Goal: Obtain resource: Obtain resource

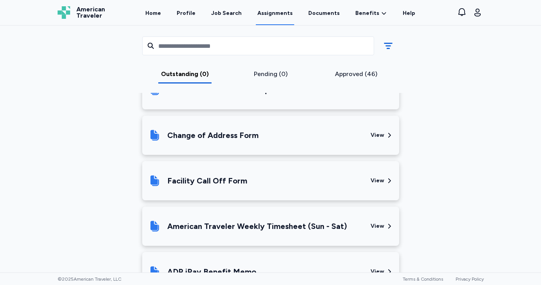
scroll to position [110, 0]
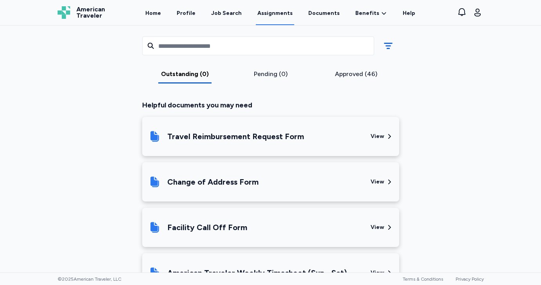
click at [262, 136] on div "Travel Reimbursement Request Form" at bounding box center [235, 136] width 137 height 11
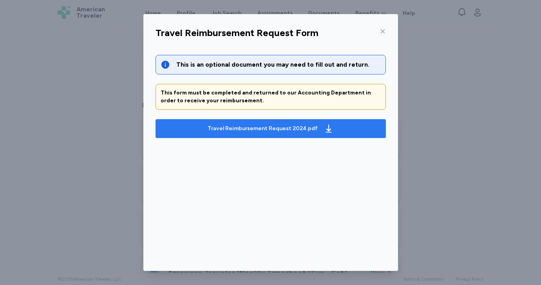
click at [320, 137] on button "Travel Reimbursement Request 2024.pdf" at bounding box center [270, 128] width 230 height 19
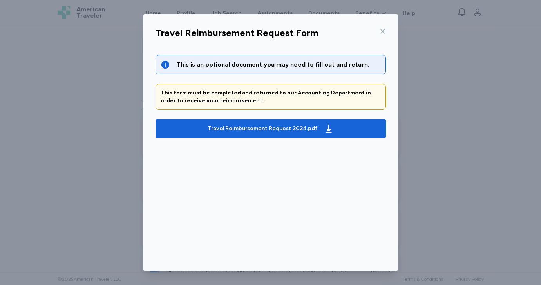
click at [436, 74] on div "Travel Reimbursement Request Form This is an optional document you may need to …" at bounding box center [270, 142] width 541 height 285
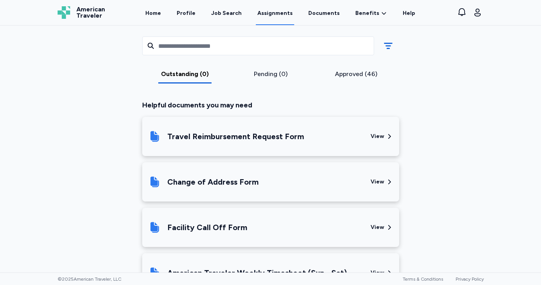
scroll to position [182, 0]
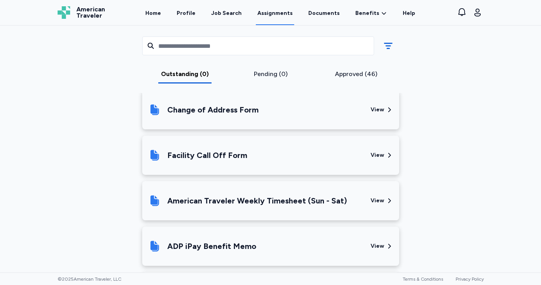
click at [249, 201] on div "American Traveler Weekly Timesheet (Sun - Sat)" at bounding box center [257, 200] width 180 height 11
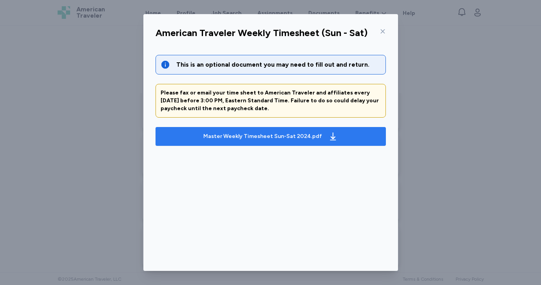
click at [294, 129] on button "Master Weekly Timesheet Sun-Sat 2024.pdf" at bounding box center [270, 136] width 230 height 19
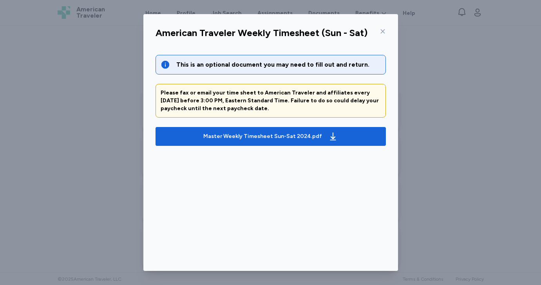
click at [79, 142] on div "American Traveler Weekly Timesheet (Sun - Sat) This is an optional document you…" at bounding box center [270, 142] width 541 height 285
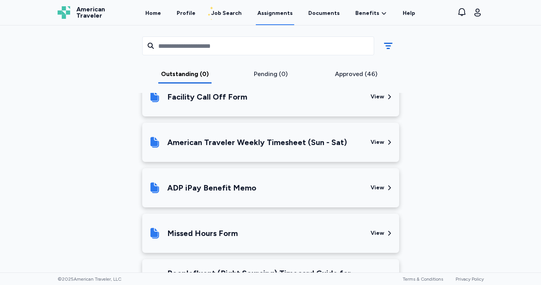
scroll to position [299, 0]
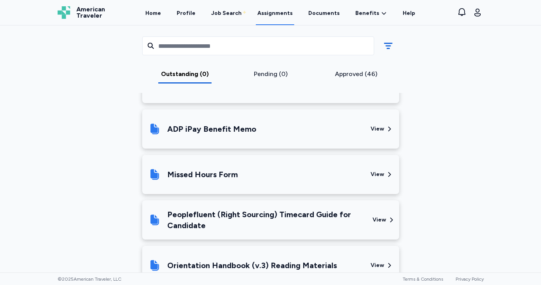
click at [203, 124] on div "ADP iPay Benefit Memo" at bounding box center [211, 128] width 89 height 11
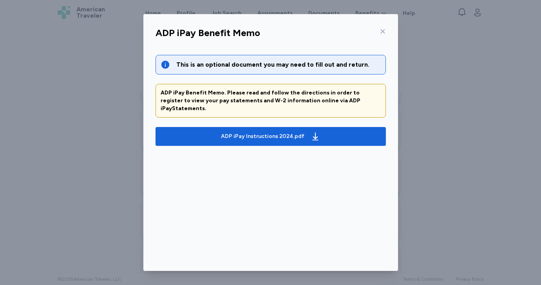
click at [487, 156] on div "ADP iPay Benefit Memo This is an optional document you may need to fill out and…" at bounding box center [270, 142] width 541 height 285
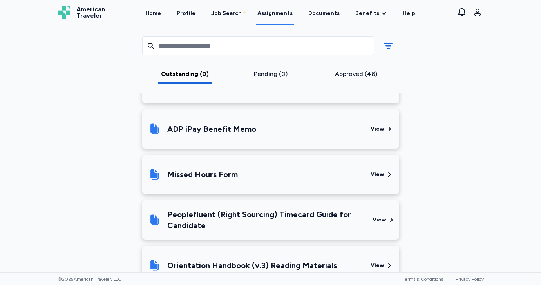
scroll to position [330, 0]
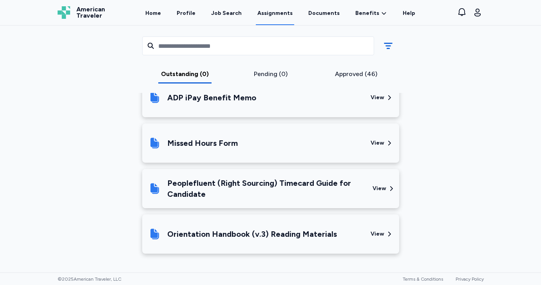
click at [310, 193] on div "Peoplefluent (Right Sourcing) Timecard Guide for Candidate" at bounding box center [266, 188] width 199 height 22
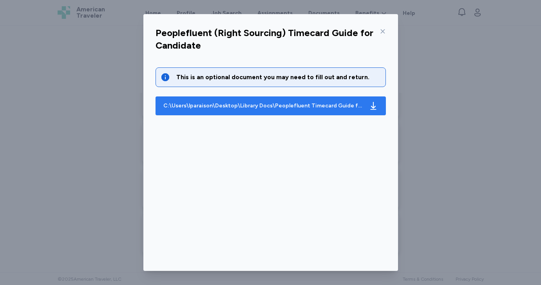
click at [341, 103] on div "C:\Users\lparaison\Desktop\Library Docs\Peoplefluent Timecard Guide for Candida…" at bounding box center [262, 106] width 199 height 8
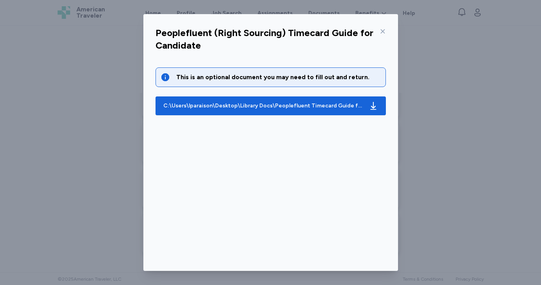
click at [114, 192] on div "Peoplefluent (Right Sourcing) Timecard Guide for Candidate This is an optional …" at bounding box center [270, 142] width 541 height 285
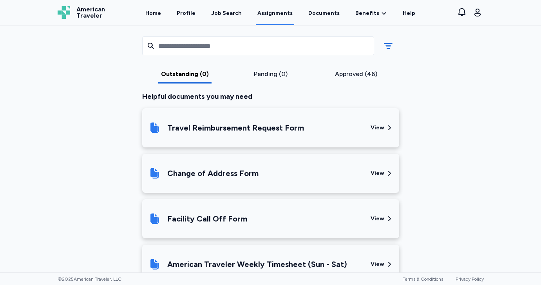
scroll to position [0, 0]
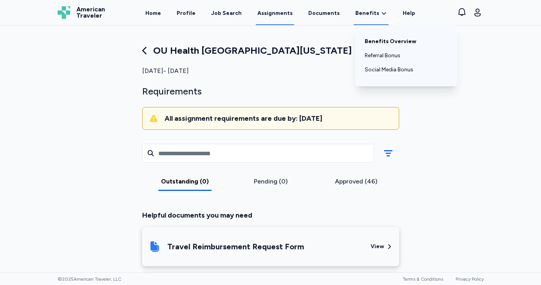
click at [368, 43] on link "Benefits Overview" at bounding box center [405, 41] width 83 height 14
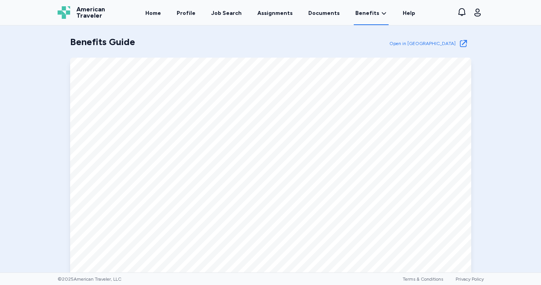
scroll to position [400, 0]
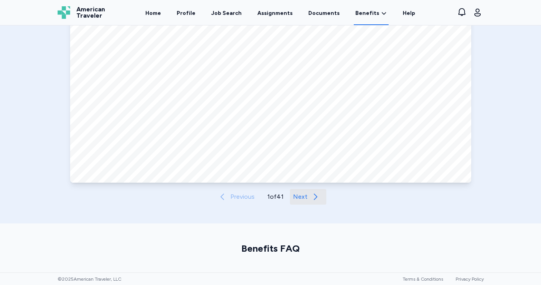
click at [301, 190] on button "Next" at bounding box center [308, 197] width 36 height 16
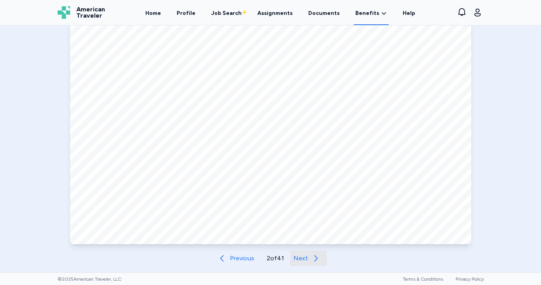
scroll to position [340, 0]
click at [316, 258] on icon at bounding box center [315, 256] width 9 height 9
click at [316, 258] on icon at bounding box center [316, 257] width 4 height 6
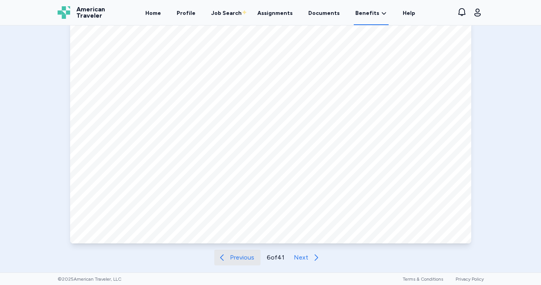
click at [223, 261] on icon at bounding box center [221, 256] width 9 height 9
click at [302, 260] on span "Next" at bounding box center [300, 256] width 14 height 9
click at [302, 260] on span "Next" at bounding box center [301, 256] width 14 height 9
click at [302, 260] on span "Next" at bounding box center [300, 256] width 14 height 9
click at [302, 260] on span "Next" at bounding box center [301, 256] width 14 height 9
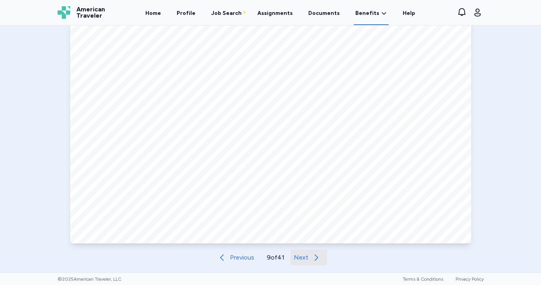
click at [306, 255] on span "Next" at bounding box center [301, 256] width 14 height 9
click at [303, 257] on span "Next" at bounding box center [302, 256] width 14 height 9
click at [303, 257] on span "Next" at bounding box center [301, 256] width 14 height 9
click at [303, 257] on span "Next" at bounding box center [302, 256] width 14 height 9
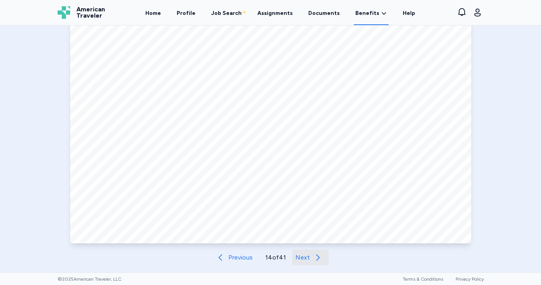
click at [306, 253] on span "Next" at bounding box center [302, 256] width 14 height 9
click at [305, 262] on button "Next" at bounding box center [310, 257] width 36 height 16
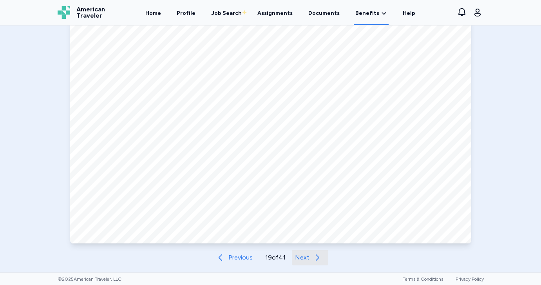
click at [305, 262] on button "Next" at bounding box center [310, 257] width 36 height 16
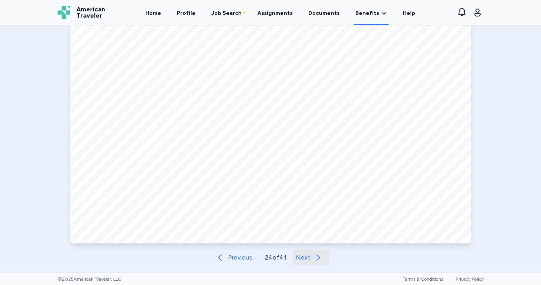
click at [305, 262] on button "Next" at bounding box center [310, 257] width 36 height 16
click at [222, 254] on icon at bounding box center [220, 256] width 9 height 9
click at [310, 256] on span "Next" at bounding box center [303, 256] width 14 height 9
click at [310, 256] on span "Next" at bounding box center [302, 256] width 14 height 9
click at [310, 256] on button "Next" at bounding box center [310, 257] width 36 height 16
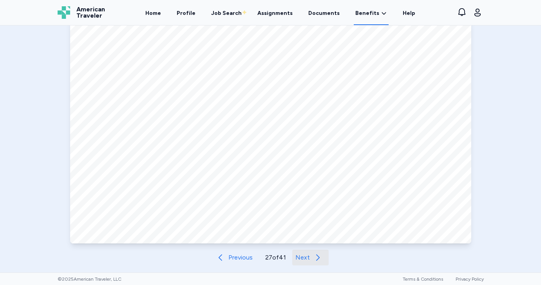
click at [310, 256] on button "Next" at bounding box center [310, 257] width 36 height 16
click at [310, 256] on span "Next" at bounding box center [302, 256] width 14 height 9
click at [310, 256] on button "Next" at bounding box center [310, 257] width 36 height 16
click at [310, 256] on span "Next" at bounding box center [302, 256] width 14 height 9
click at [310, 256] on button "Next" at bounding box center [310, 257] width 36 height 16
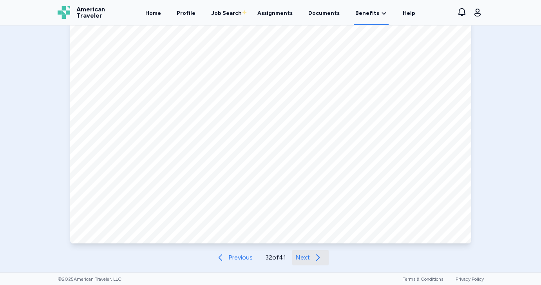
click at [310, 256] on button "Next" at bounding box center [310, 257] width 36 height 16
click at [303, 258] on span "Next" at bounding box center [303, 256] width 14 height 9
click at [303, 258] on span "Next" at bounding box center [302, 256] width 14 height 9
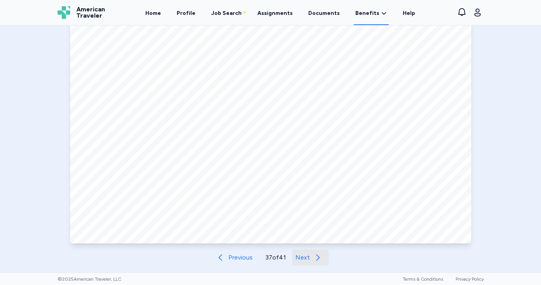
click at [303, 258] on span "Next" at bounding box center [302, 256] width 14 height 9
click at [303, 258] on span "Next" at bounding box center [303, 256] width 14 height 9
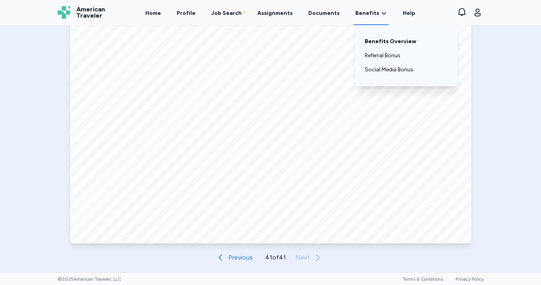
click at [373, 40] on link "Benefits Overview" at bounding box center [405, 41] width 83 height 14
click at [371, 38] on link "Benefits Overview" at bounding box center [405, 41] width 83 height 14
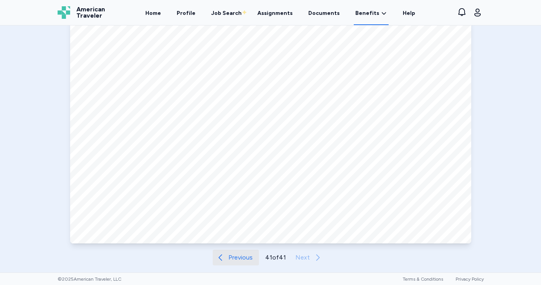
click at [239, 256] on span "Previous" at bounding box center [240, 256] width 24 height 9
click at [239, 256] on span "Previous" at bounding box center [239, 256] width 24 height 9
click at [239, 256] on span "Previous" at bounding box center [240, 256] width 24 height 9
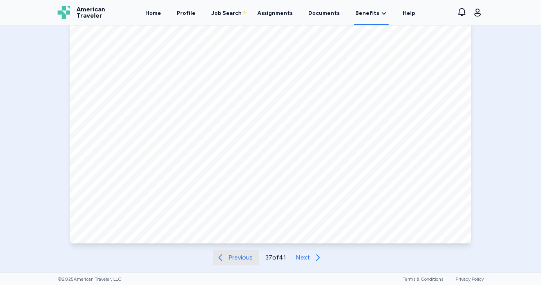
click at [239, 256] on span "Previous" at bounding box center [240, 256] width 24 height 9
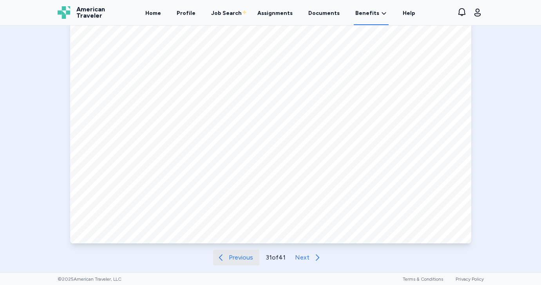
click at [239, 256] on span "Previous" at bounding box center [241, 256] width 24 height 9
click at [239, 256] on span "Previous" at bounding box center [240, 256] width 24 height 9
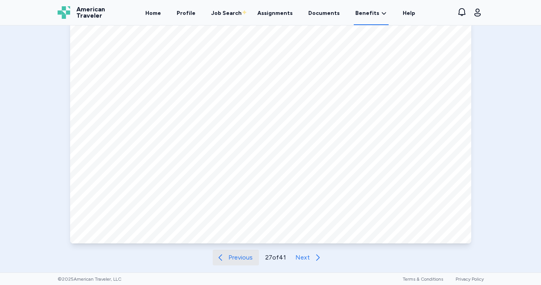
click at [239, 256] on span "Previous" at bounding box center [240, 256] width 24 height 9
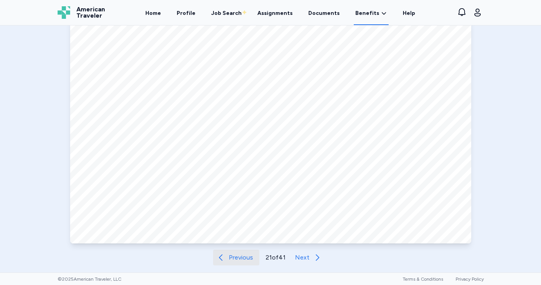
click at [239, 256] on span "Previous" at bounding box center [241, 256] width 24 height 9
click at [158, 9] on link "Home" at bounding box center [153, 13] width 19 height 24
click at [157, 14] on link "Home" at bounding box center [153, 13] width 19 height 24
click at [193, 14] on link "Profile" at bounding box center [186, 13] width 22 height 24
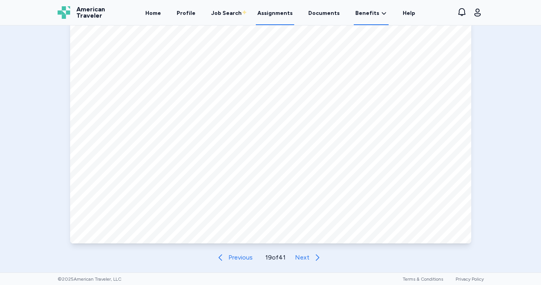
click at [276, 14] on link "Assignments" at bounding box center [275, 13] width 38 height 24
